Goal: Task Accomplishment & Management: Manage account settings

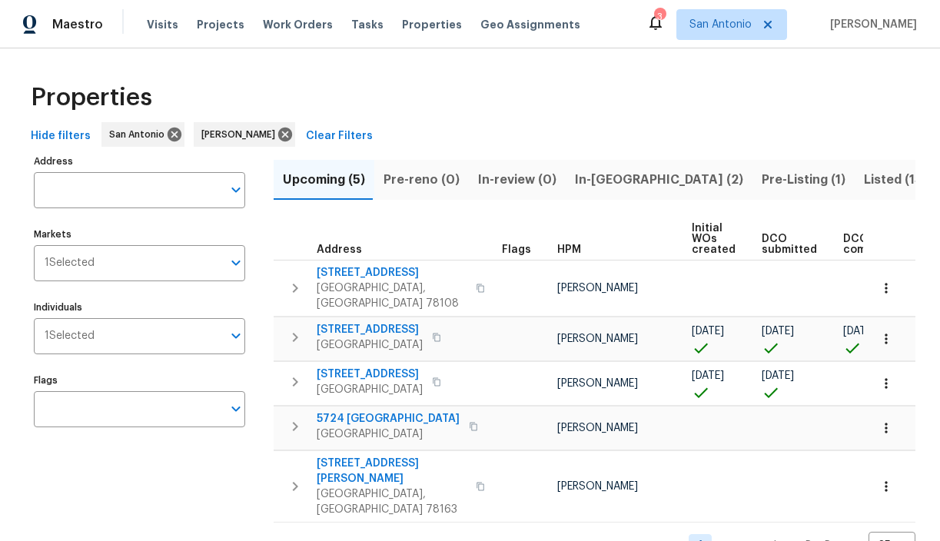
click at [762, 178] on span "Pre-Listing (1)" at bounding box center [804, 180] width 84 height 22
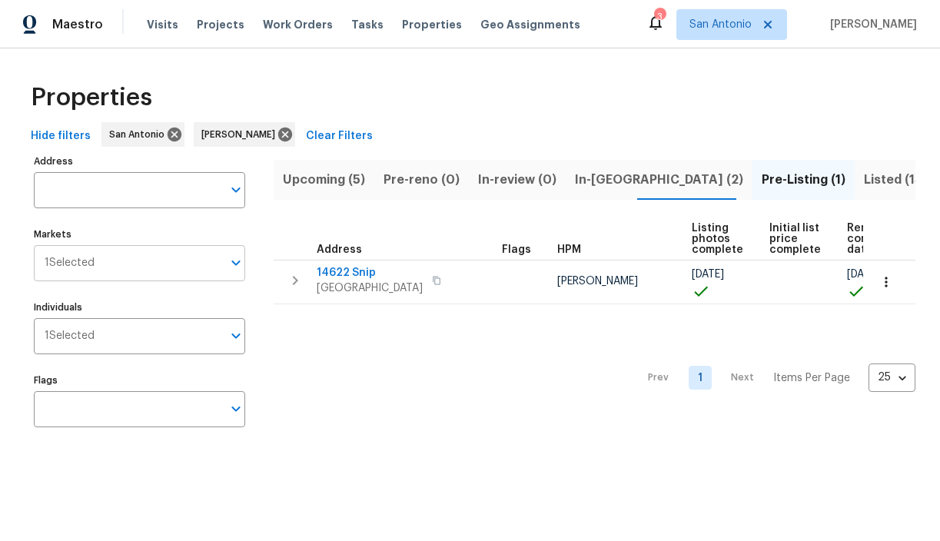
click at [189, 265] on input "Markets" at bounding box center [159, 263] width 128 height 36
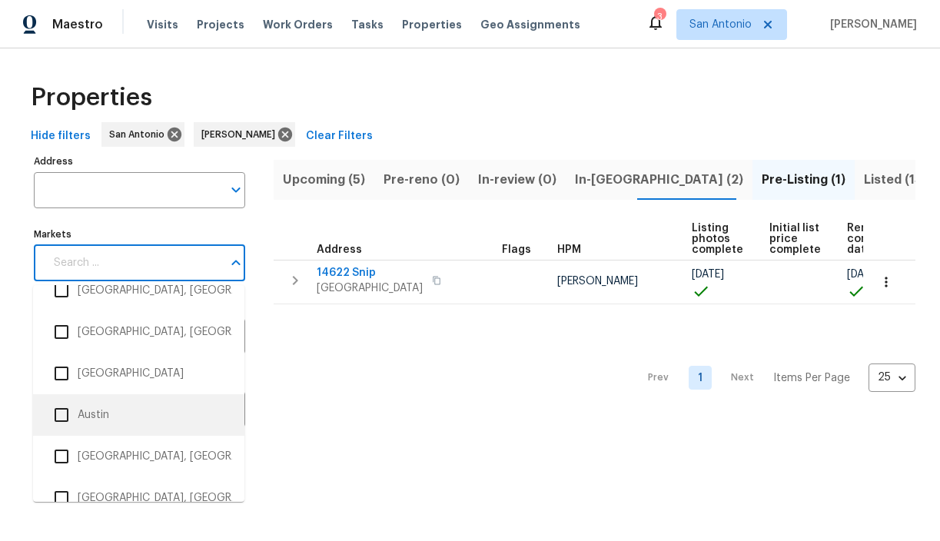
scroll to position [105, 0]
click at [97, 416] on li "Austin" at bounding box center [138, 414] width 187 height 32
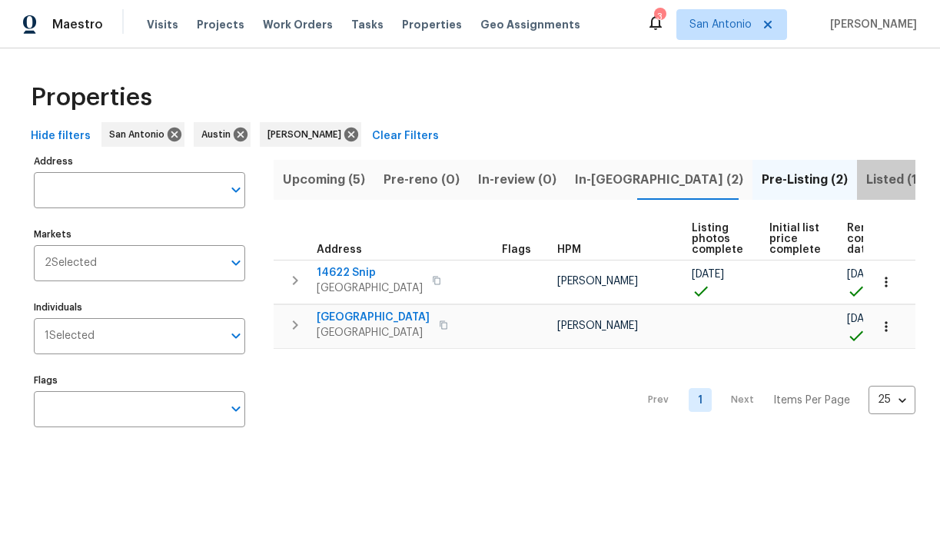
click at [866, 179] on span "Listed (16)" at bounding box center [898, 180] width 64 height 22
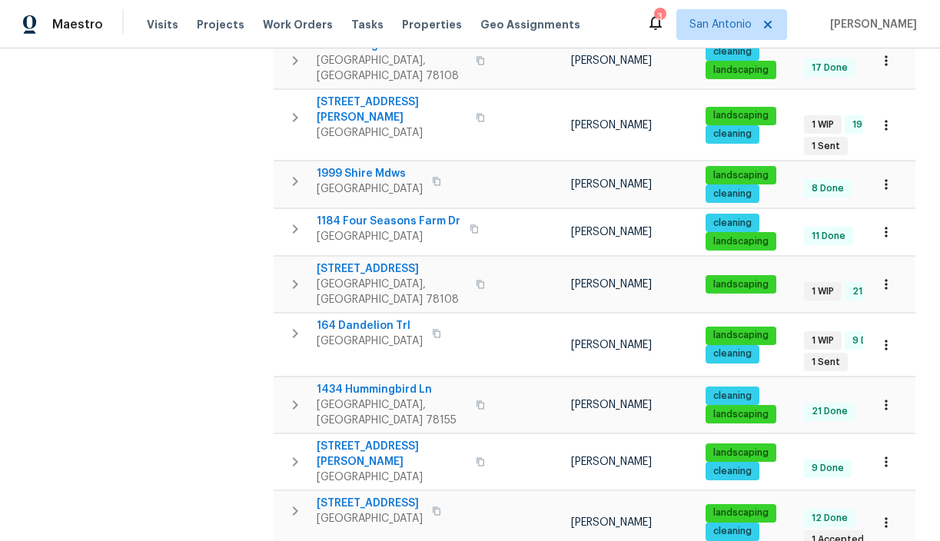
scroll to position [620, 0]
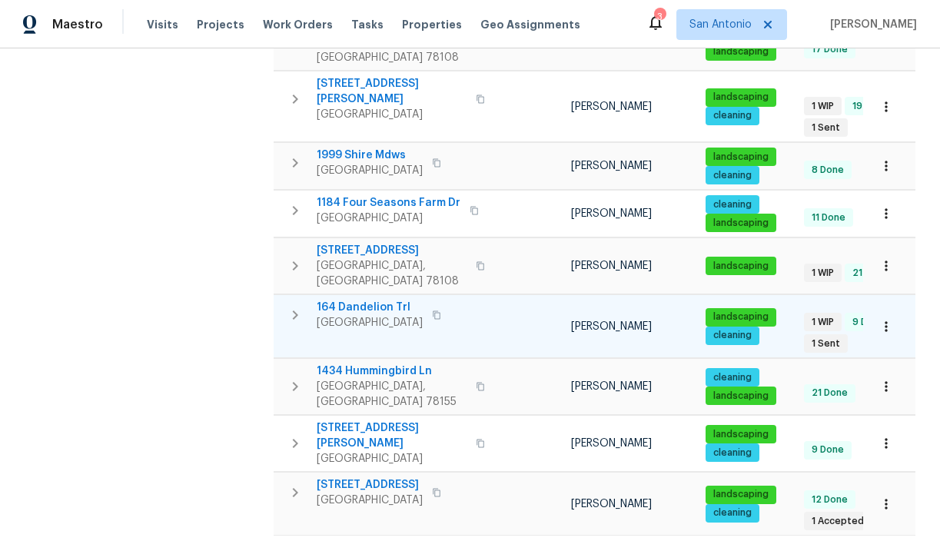
click at [364, 300] on span "164 Dandelion Trl" at bounding box center [370, 307] width 106 height 15
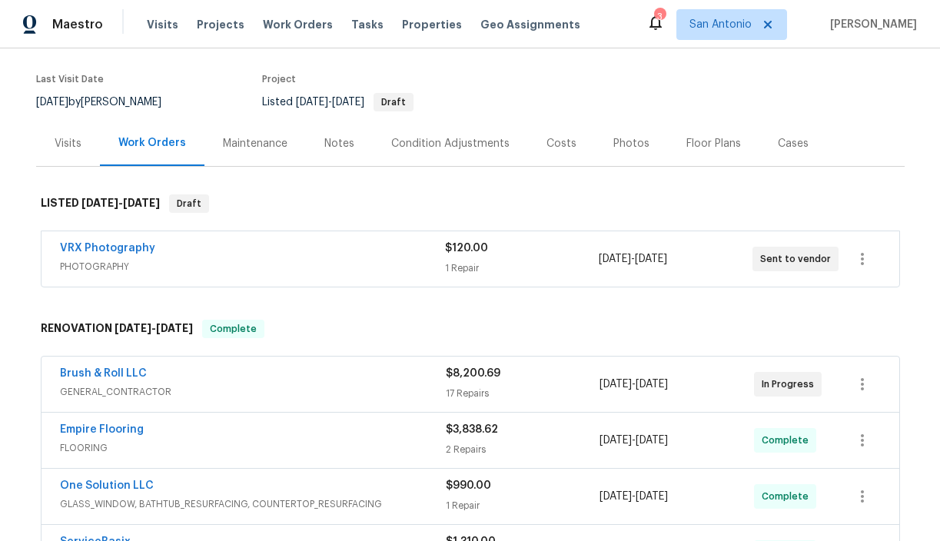
scroll to position [115, 0]
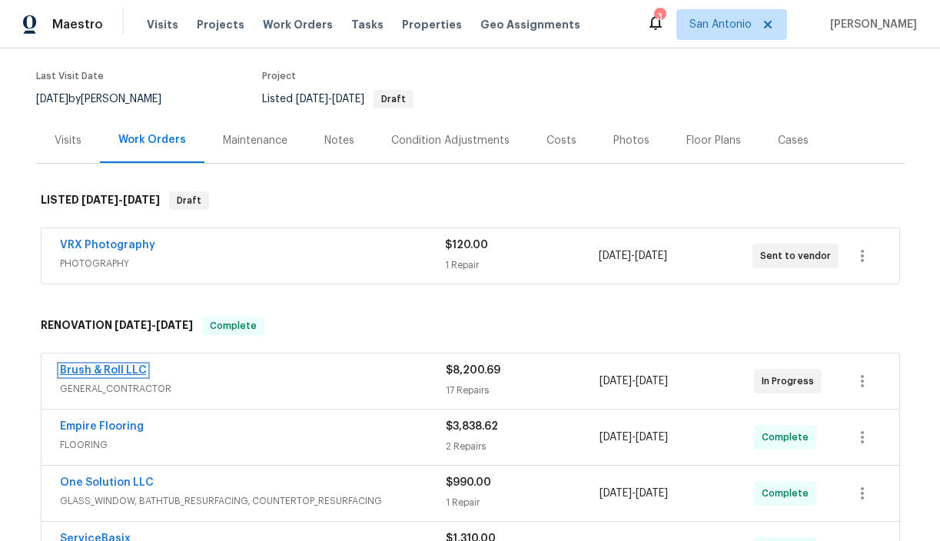
click at [109, 369] on link "Brush & Roll LLC" at bounding box center [103, 370] width 87 height 11
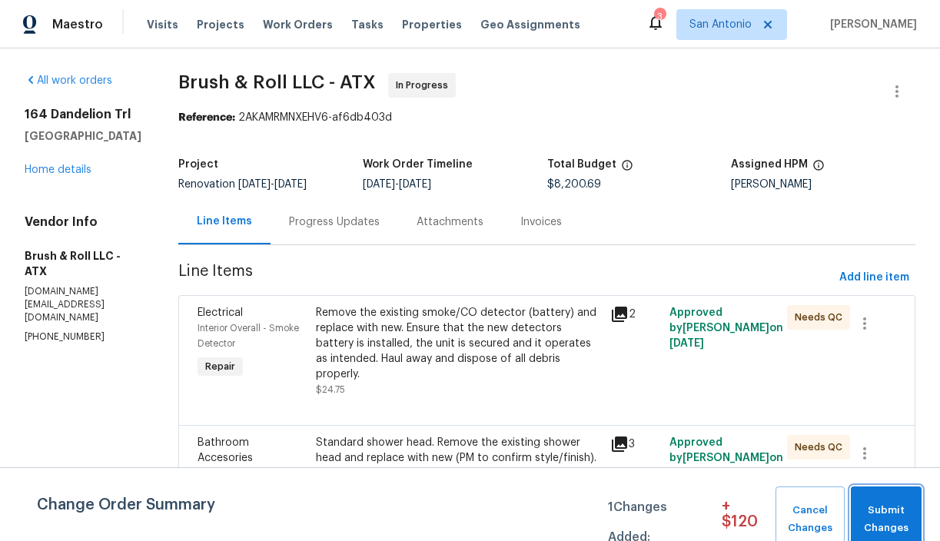
click at [892, 535] on span "Submit Changes" at bounding box center [886, 519] width 55 height 35
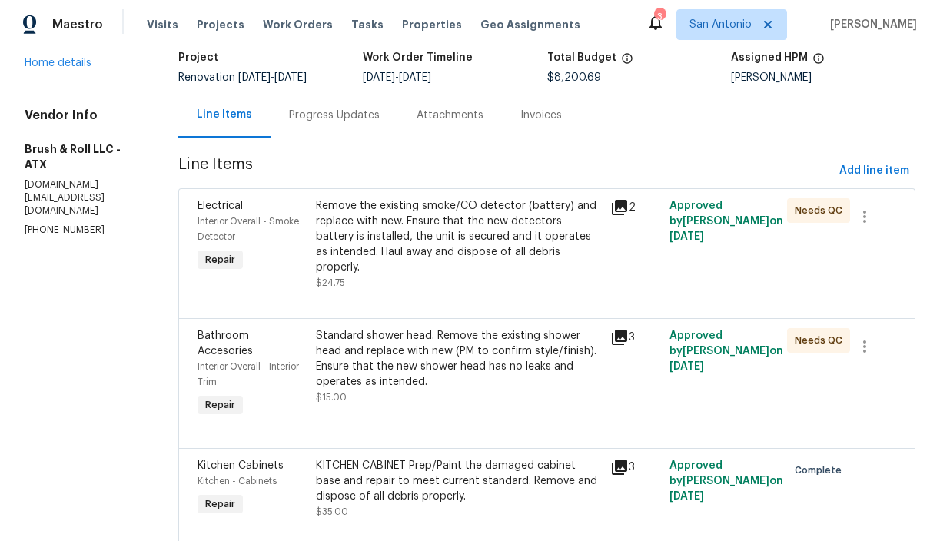
scroll to position [150, 0]
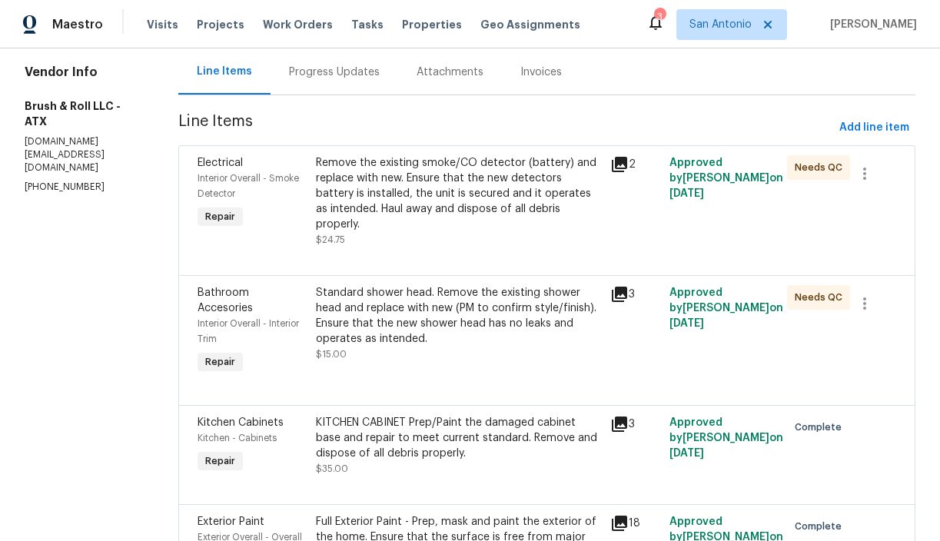
click at [402, 204] on div "Remove the existing smoke/CO detector (battery) and replace with new. Ensure th…" at bounding box center [459, 193] width 286 height 77
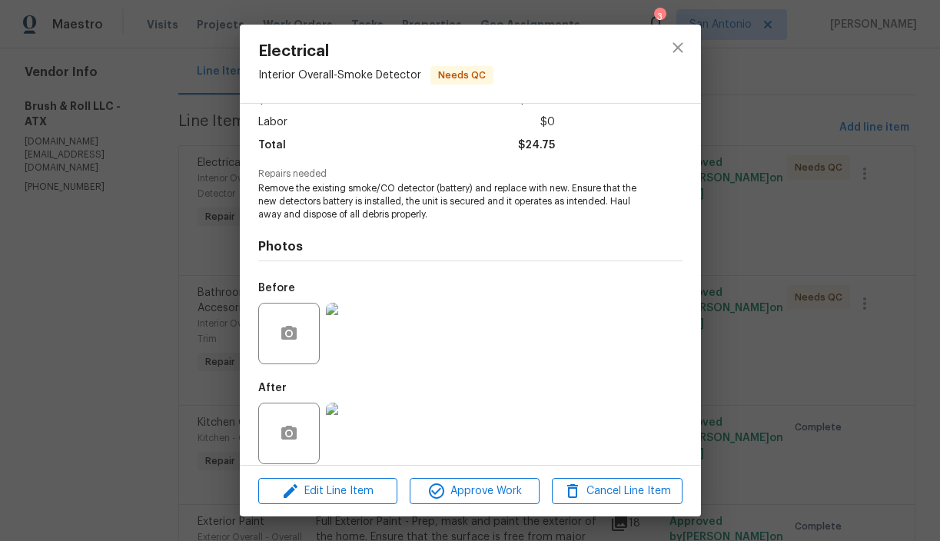
scroll to position [115, 0]
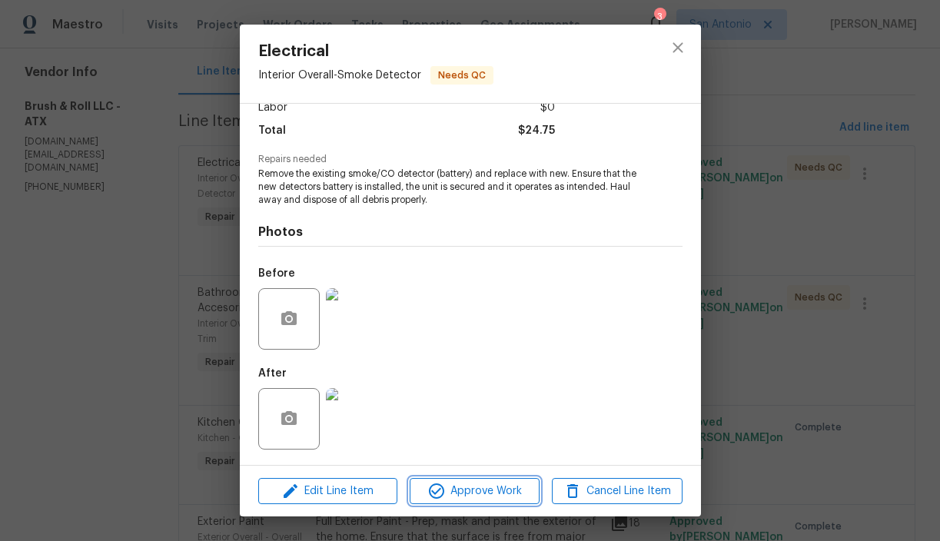
click at [472, 488] on span "Approve Work" at bounding box center [474, 491] width 121 height 19
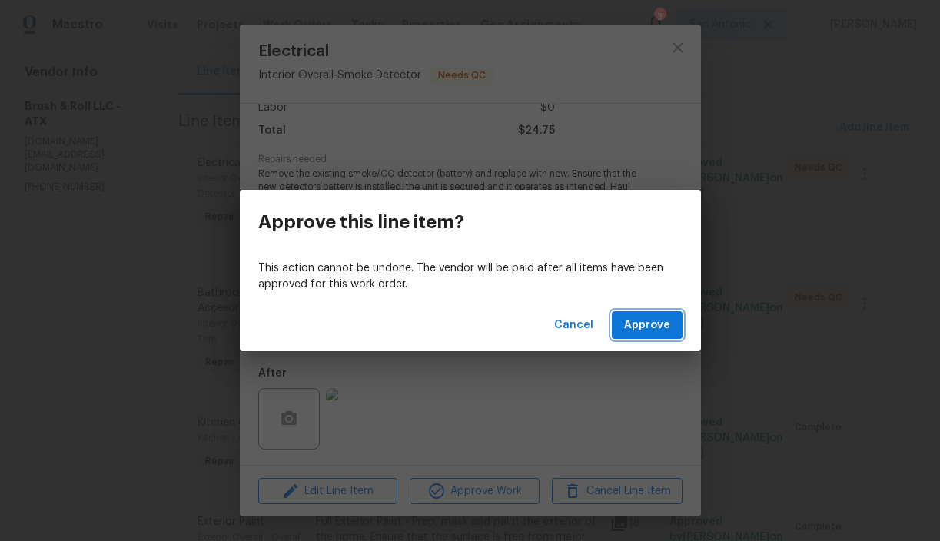
click at [657, 328] on span "Approve" at bounding box center [647, 325] width 46 height 19
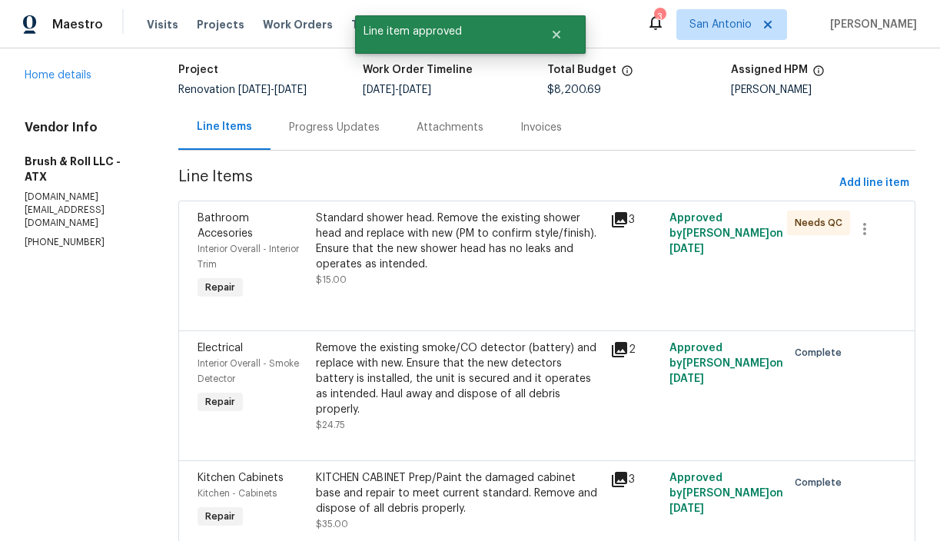
scroll to position [132, 0]
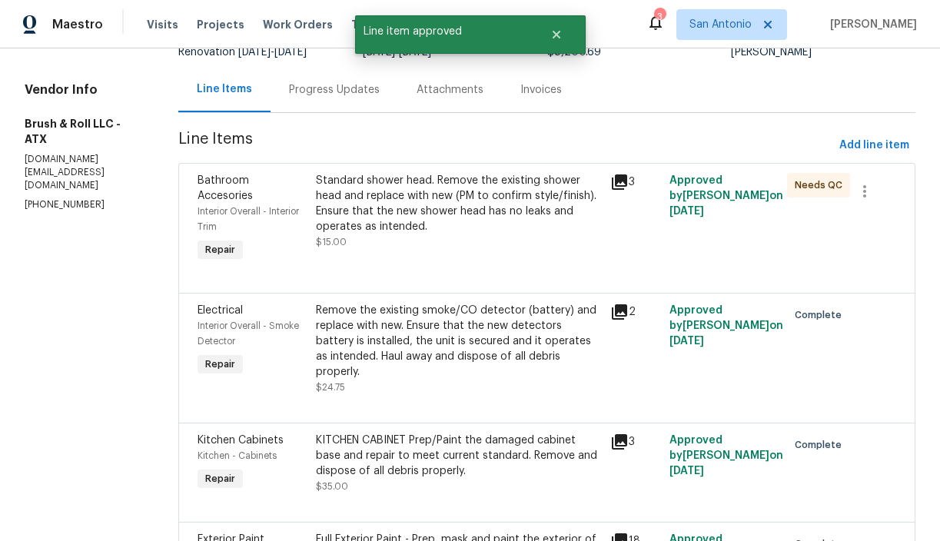
click at [444, 230] on div "Standard shower head. Remove the existing shower head and replace with new (PM …" at bounding box center [459, 203] width 286 height 61
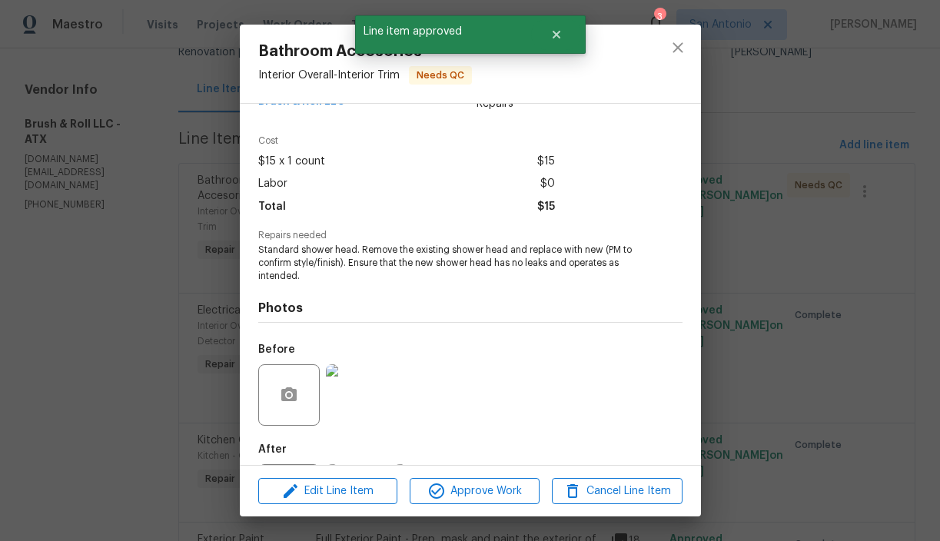
scroll to position [115, 0]
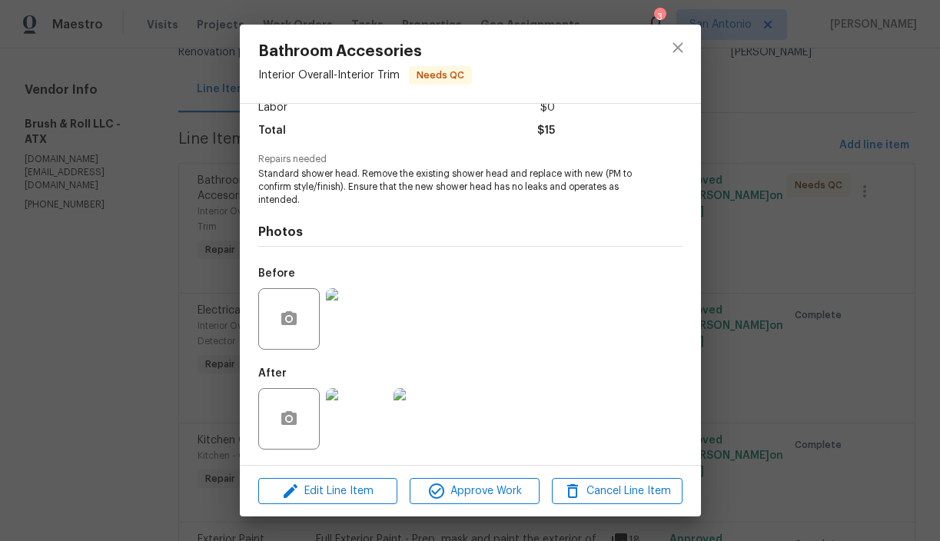
click at [354, 427] on img at bounding box center [356, 418] width 61 height 61
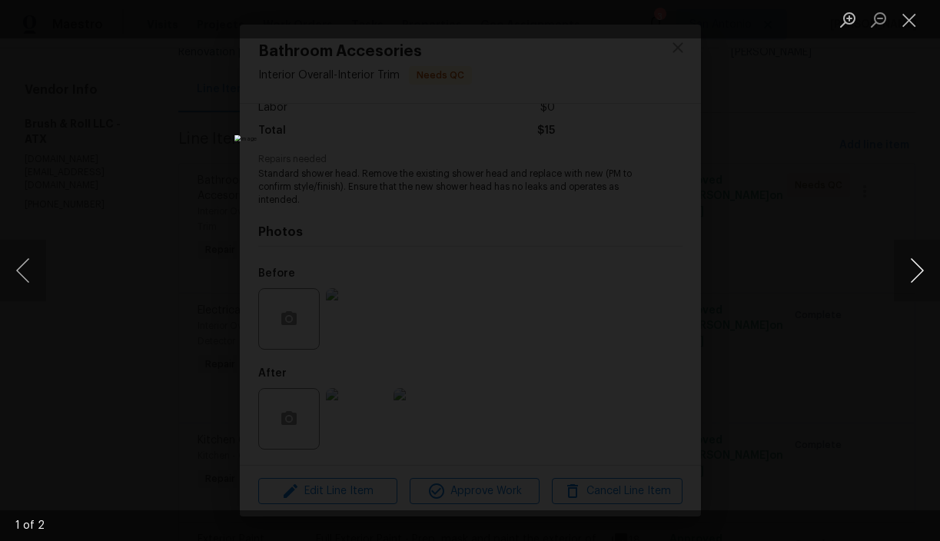
click at [912, 278] on button "Next image" at bounding box center [917, 270] width 46 height 61
click at [908, 18] on button "Close lightbox" at bounding box center [909, 19] width 31 height 27
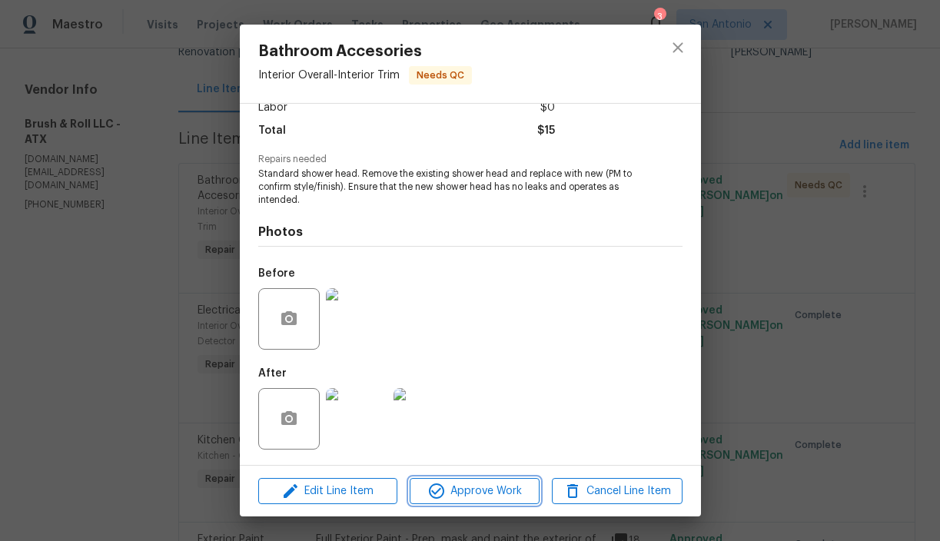
click at [481, 489] on span "Approve Work" at bounding box center [474, 491] width 121 height 19
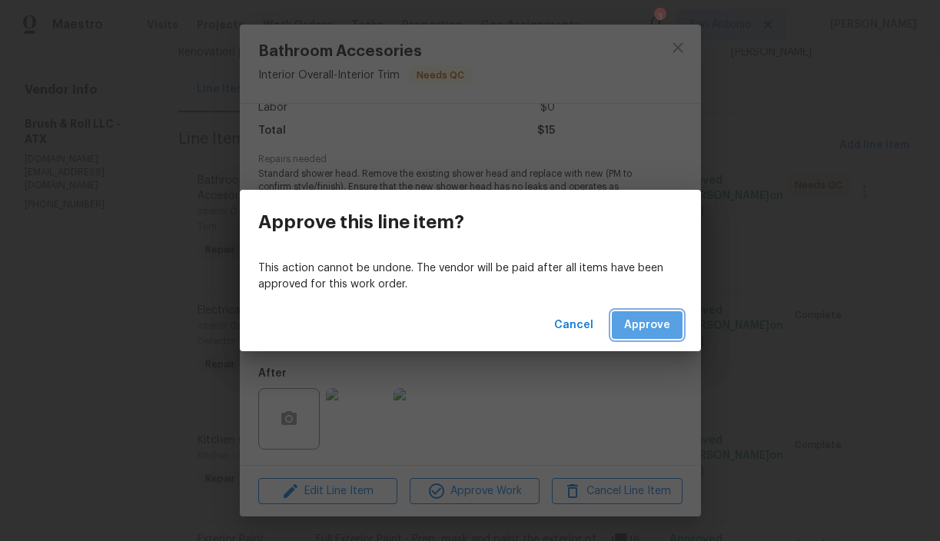
click at [648, 323] on span "Approve" at bounding box center [647, 325] width 46 height 19
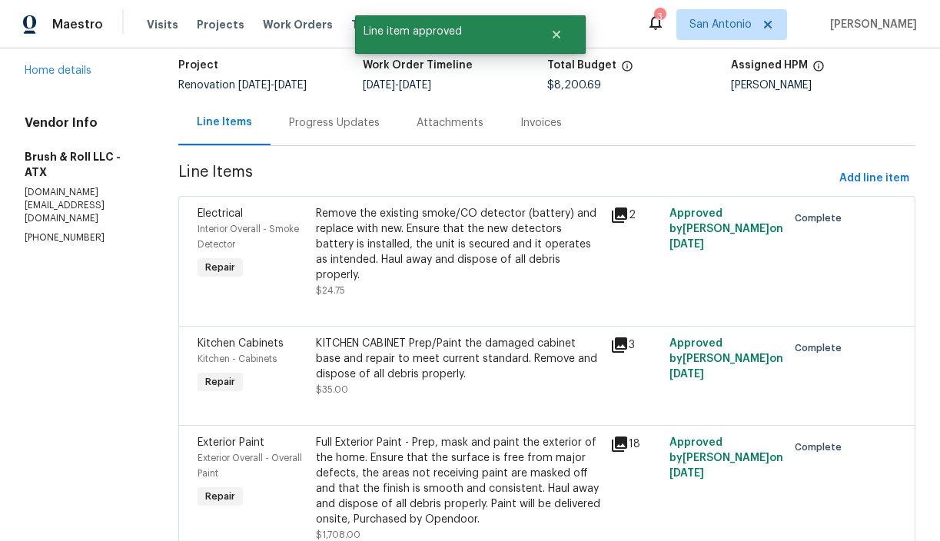
scroll to position [0, 0]
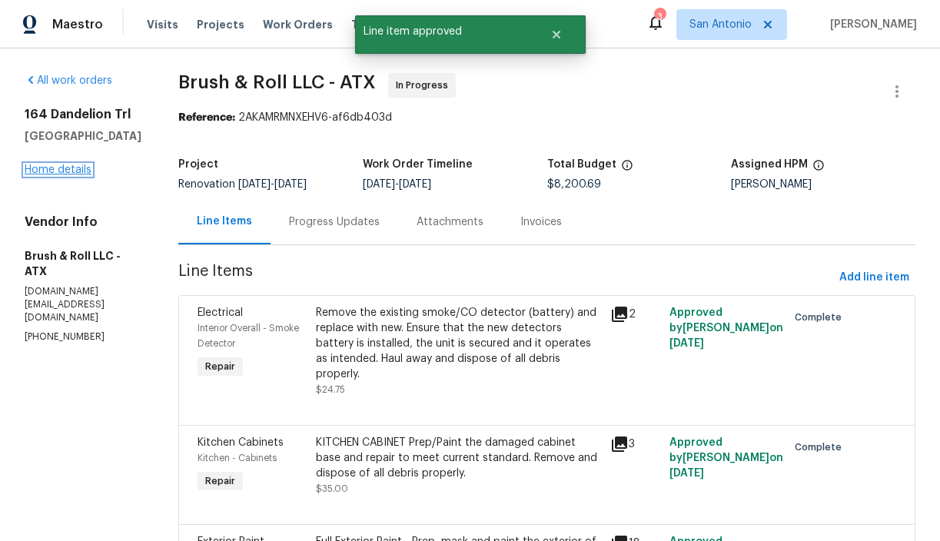
click at [64, 174] on link "Home details" at bounding box center [58, 169] width 67 height 11
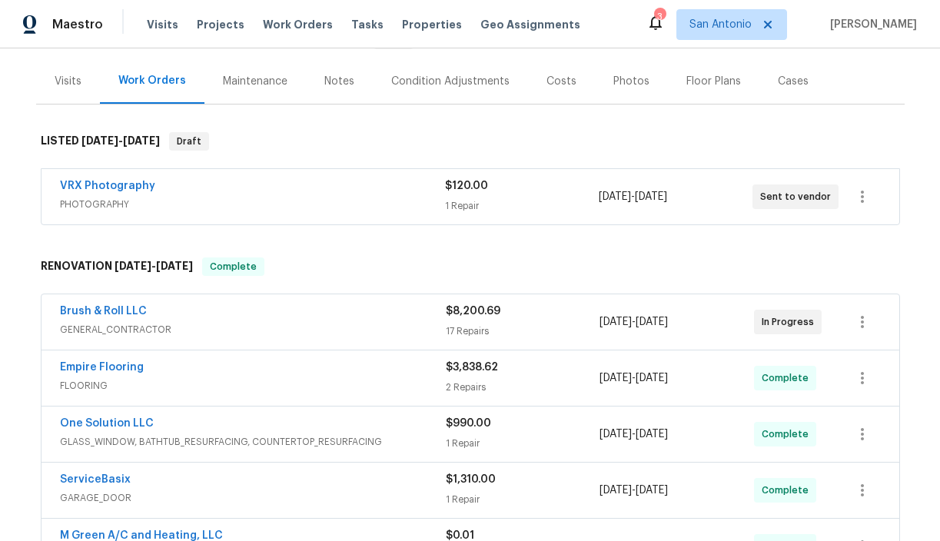
scroll to position [219, 0]
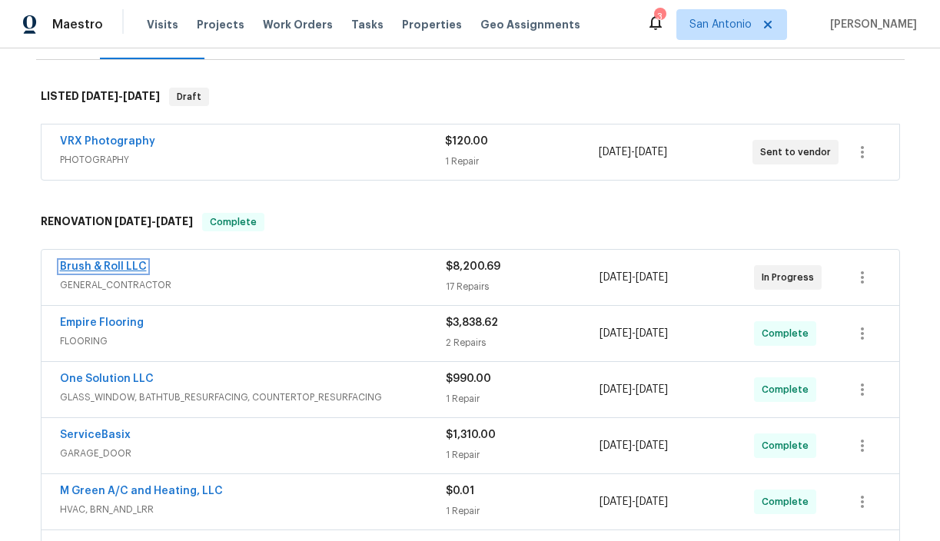
click at [118, 271] on link "Brush & Roll LLC" at bounding box center [103, 266] width 87 height 11
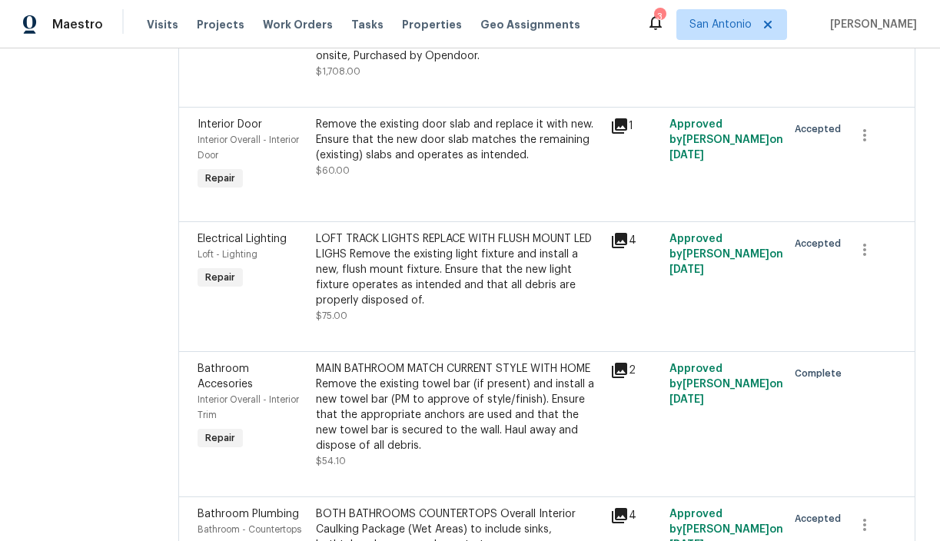
scroll to position [565, 0]
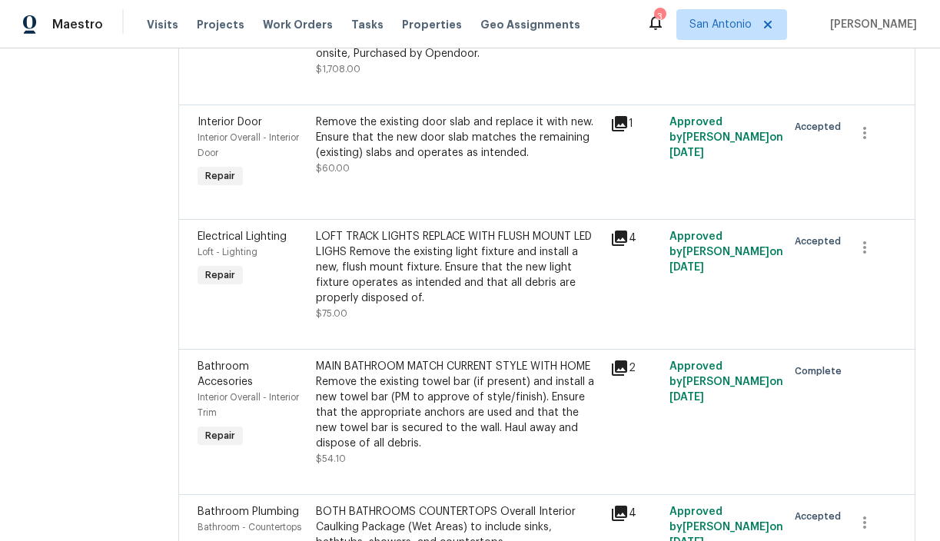
click at [417, 148] on div "Remove the existing door slab and replace it with new. Ensure that the new door…" at bounding box center [459, 145] width 286 height 61
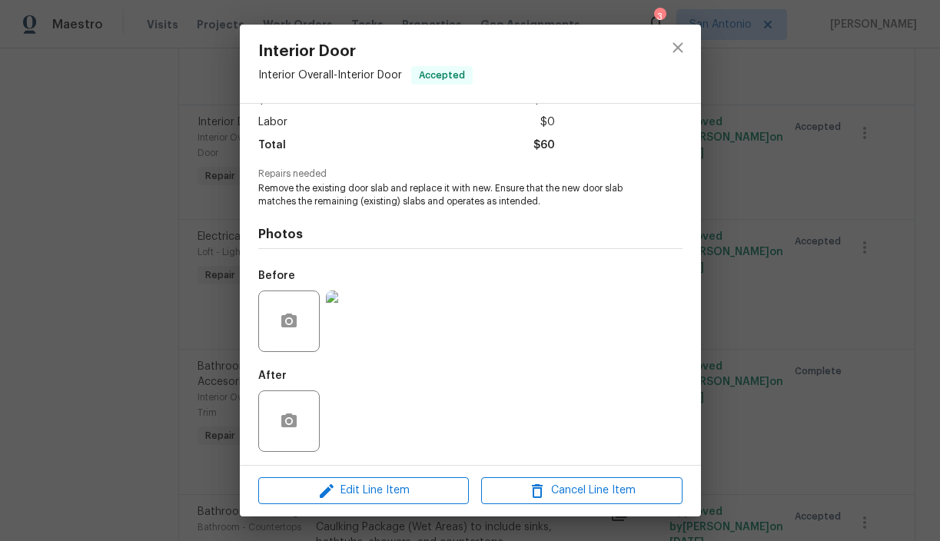
scroll to position [103, 0]
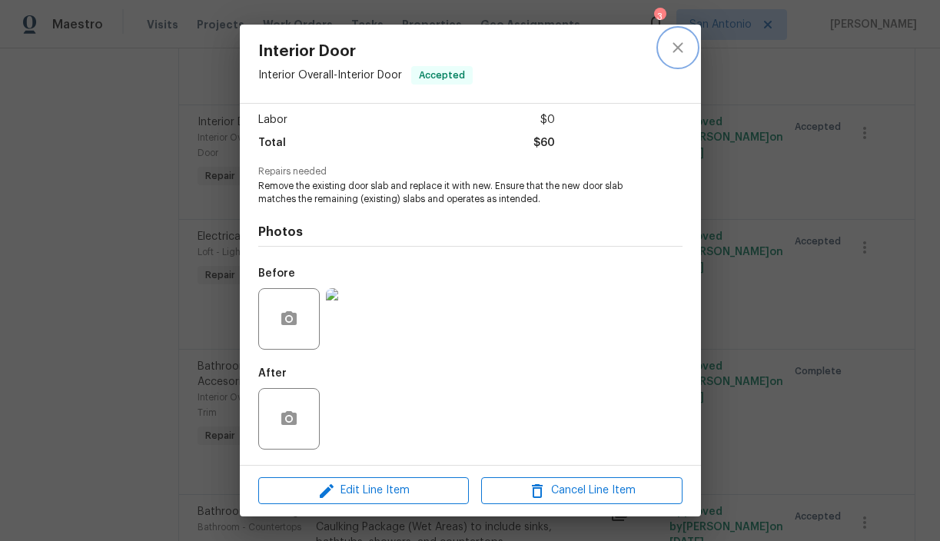
click at [681, 48] on icon "close" at bounding box center [678, 47] width 18 height 18
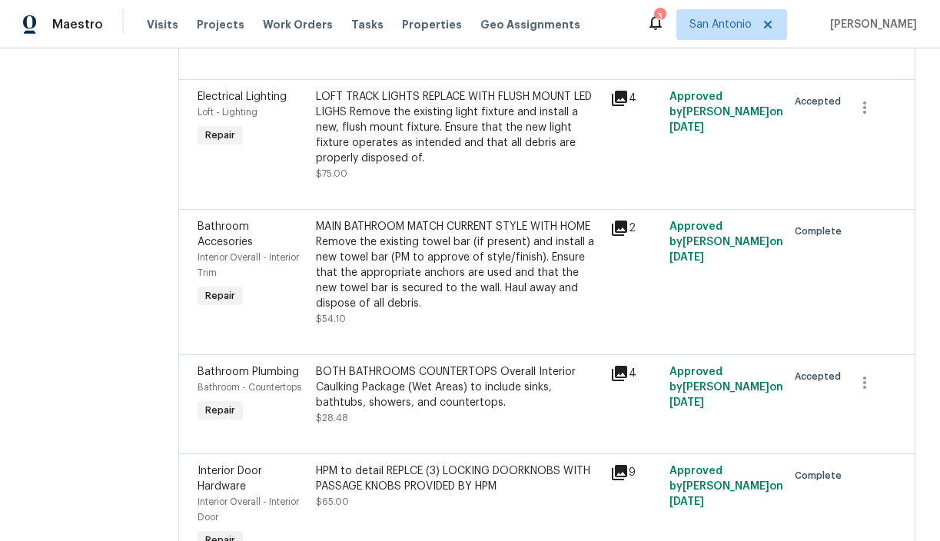
scroll to position [706, 0]
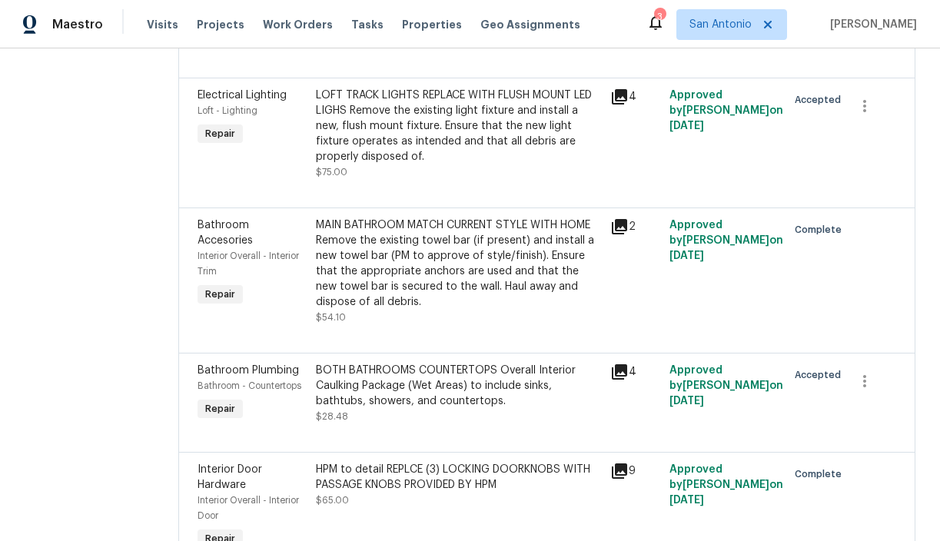
click at [444, 140] on div "LOFT TRACK LIGHTS REPLACE WITH FLUSH MOUNT LED LIGHS Remove the existing light …" at bounding box center [459, 126] width 286 height 77
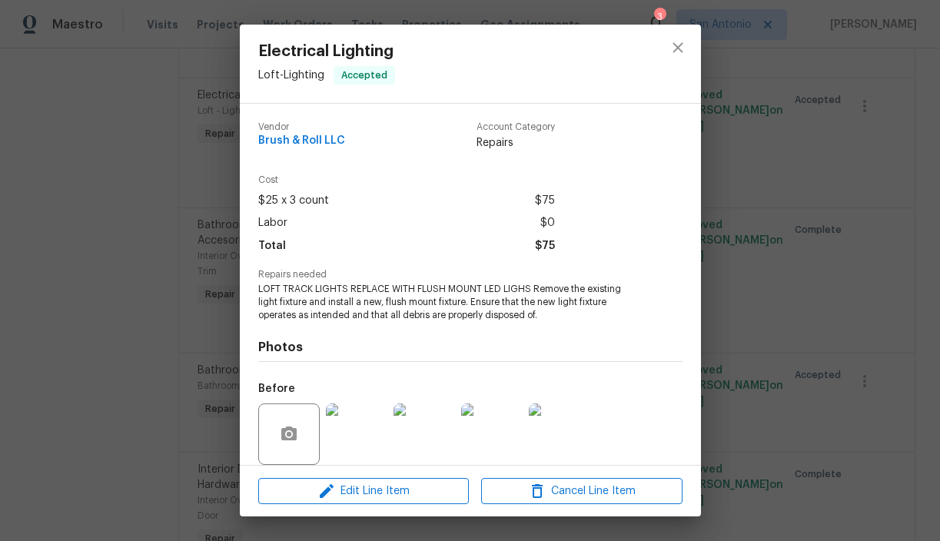
scroll to position [115, 0]
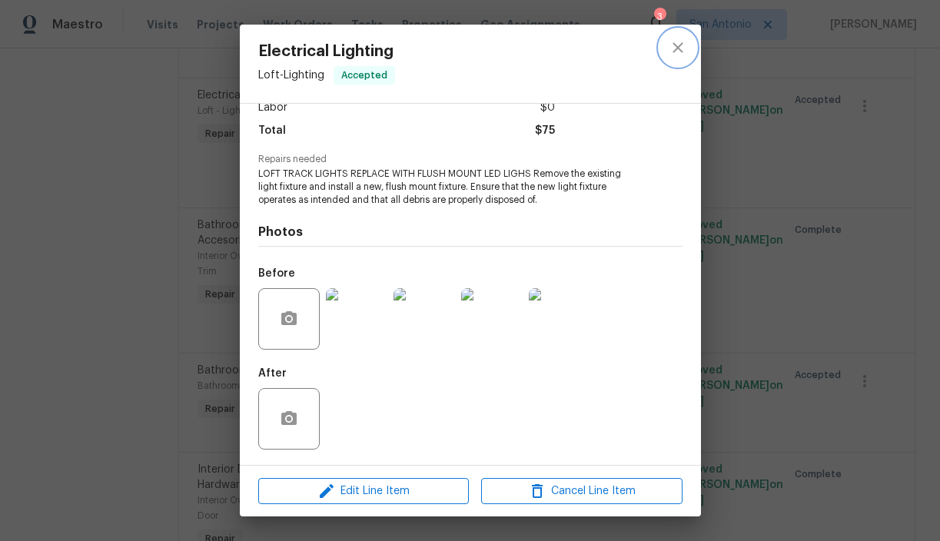
click at [673, 56] on icon "close" at bounding box center [678, 47] width 18 height 18
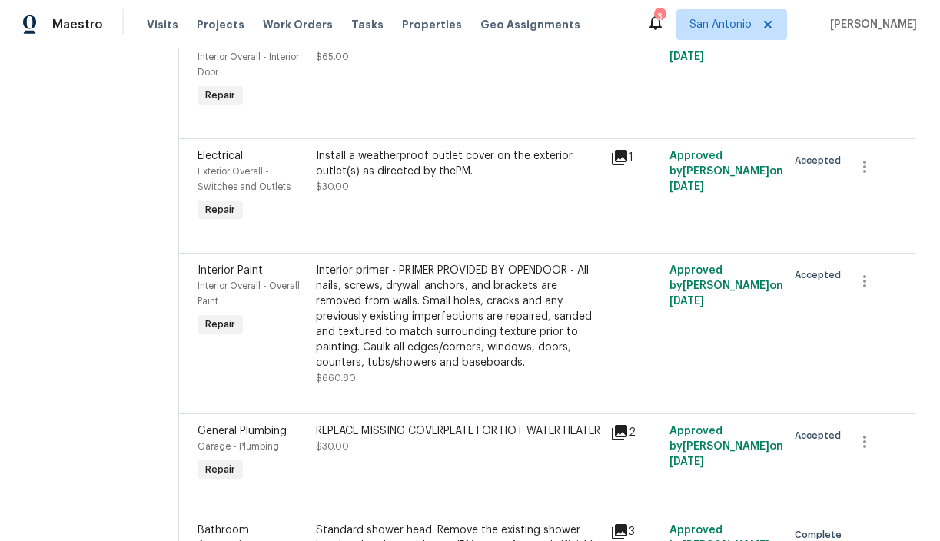
scroll to position [1157, 0]
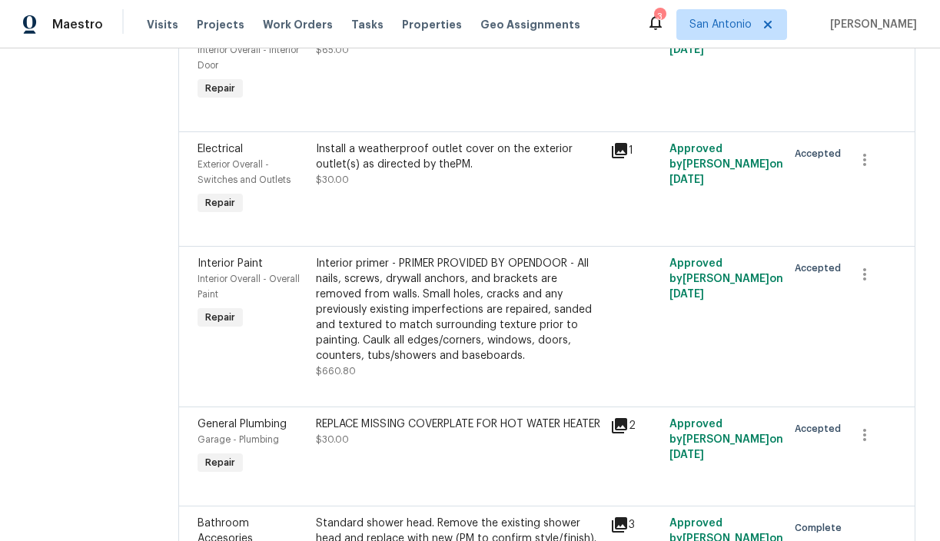
click at [424, 182] on div "Install a weatherproof outlet cover on the exterior outlet(s) as directed by th…" at bounding box center [458, 180] width 295 height 86
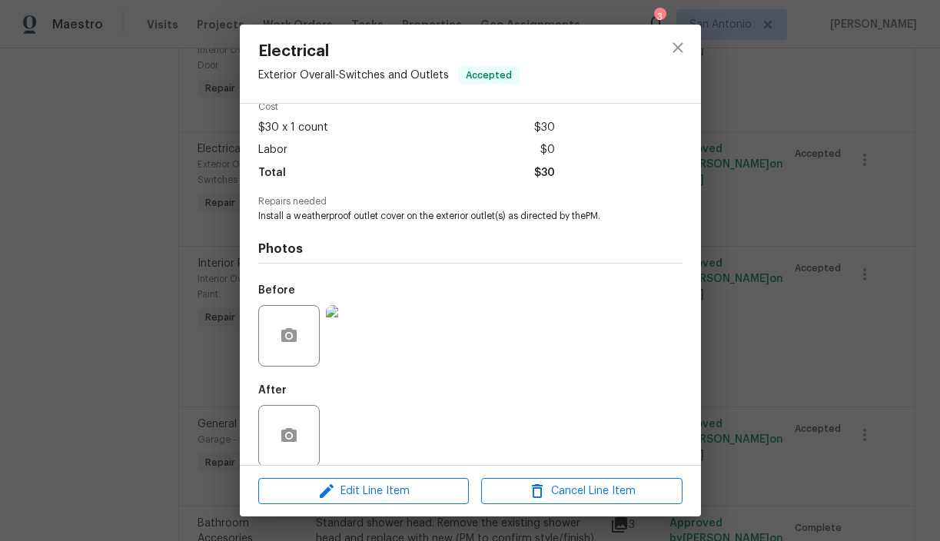
scroll to position [90, 0]
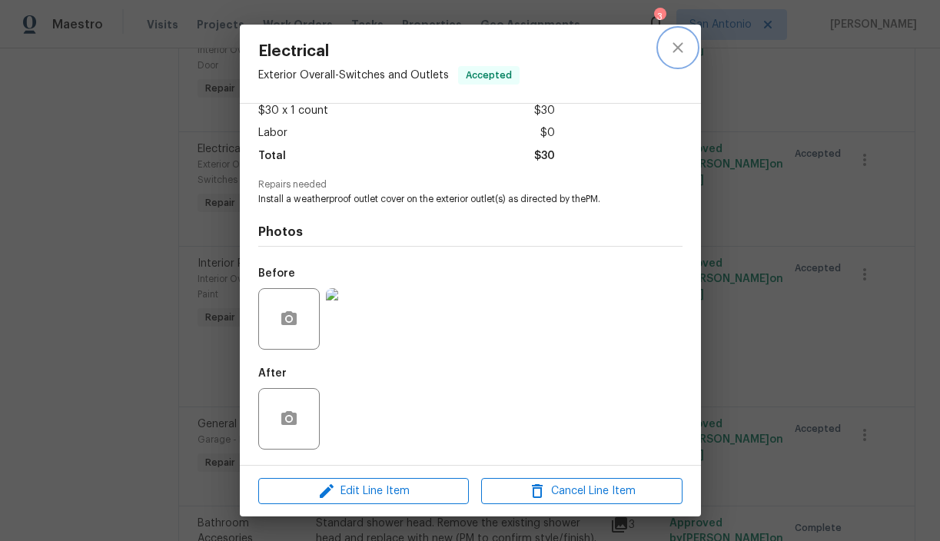
click at [678, 45] on icon "close" at bounding box center [678, 47] width 18 height 18
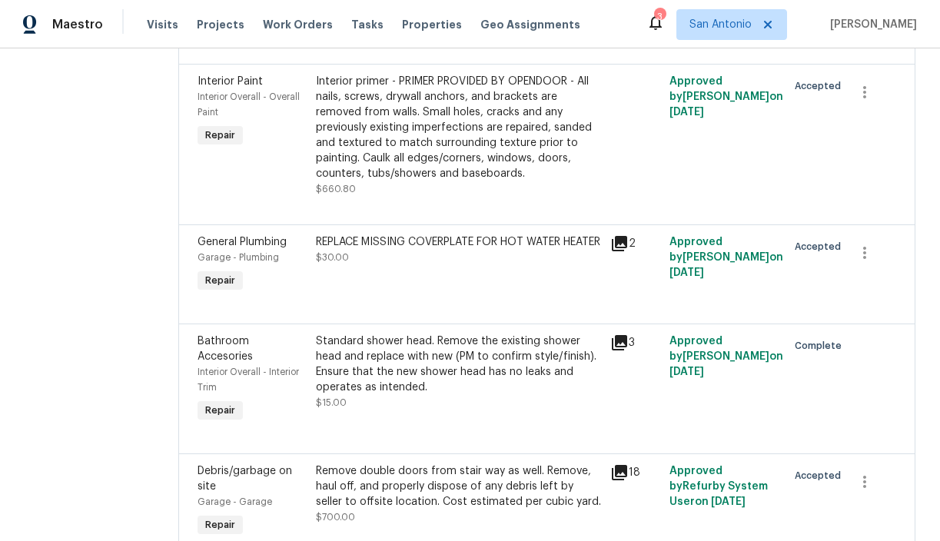
scroll to position [1349, 0]
